Goal: Information Seeking & Learning: Learn about a topic

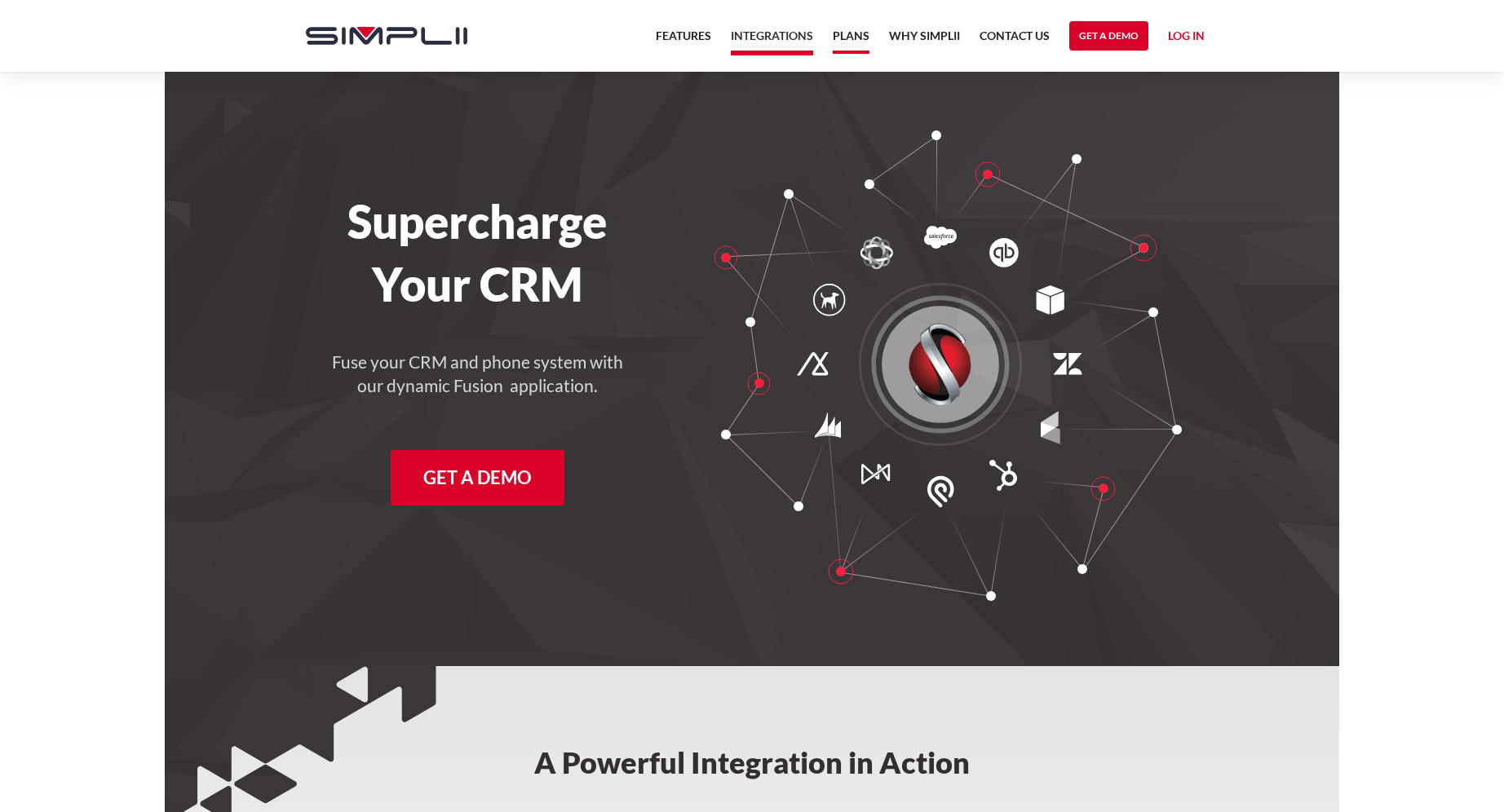
click at [856, 38] on link "Plans" at bounding box center [851, 39] width 36 height 28
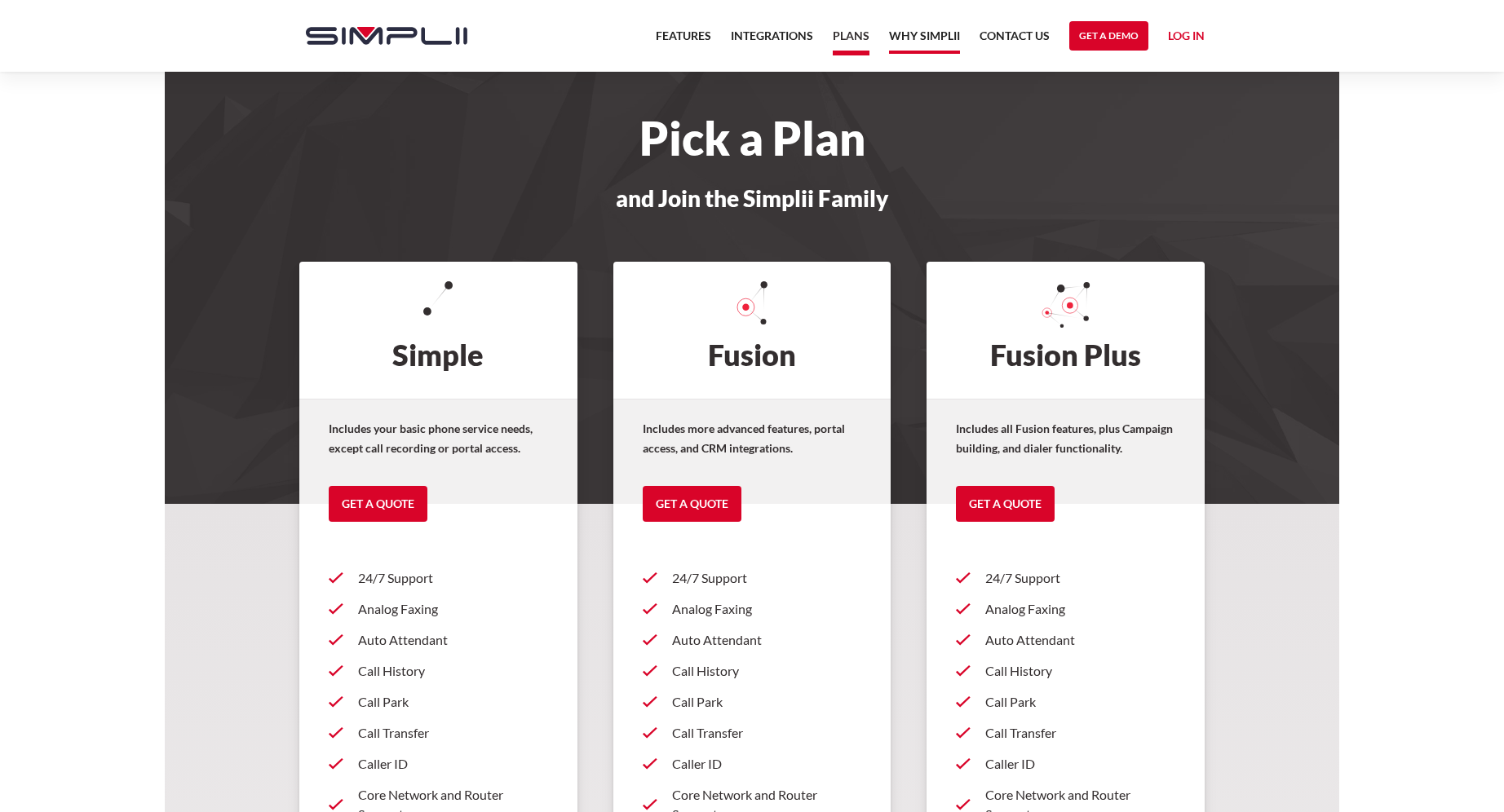
click at [925, 30] on link "Why Simplii" at bounding box center [925, 39] width 71 height 28
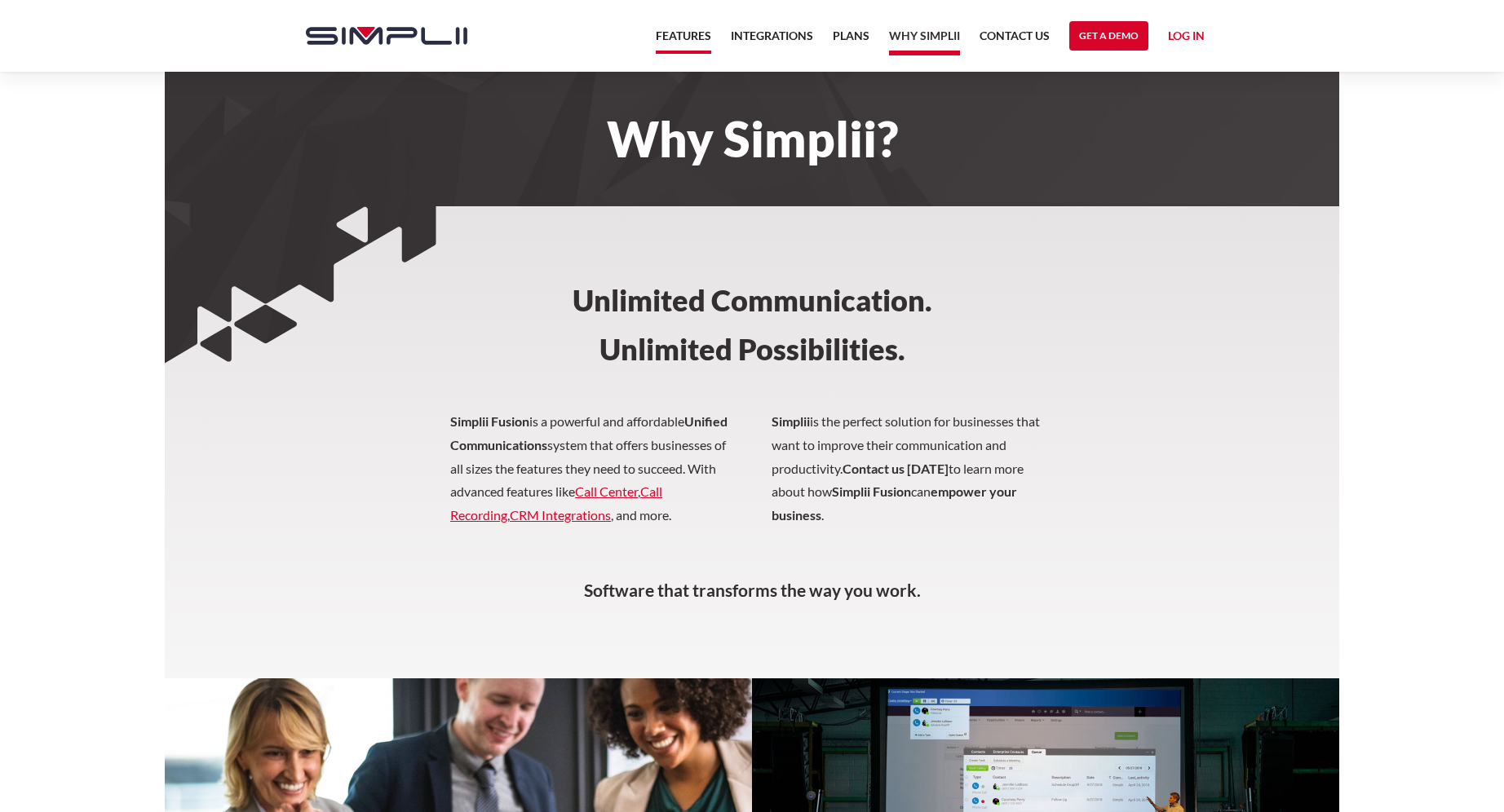
click at [700, 29] on link "Features" at bounding box center [684, 39] width 56 height 28
